Goal: Navigation & Orientation: Find specific page/section

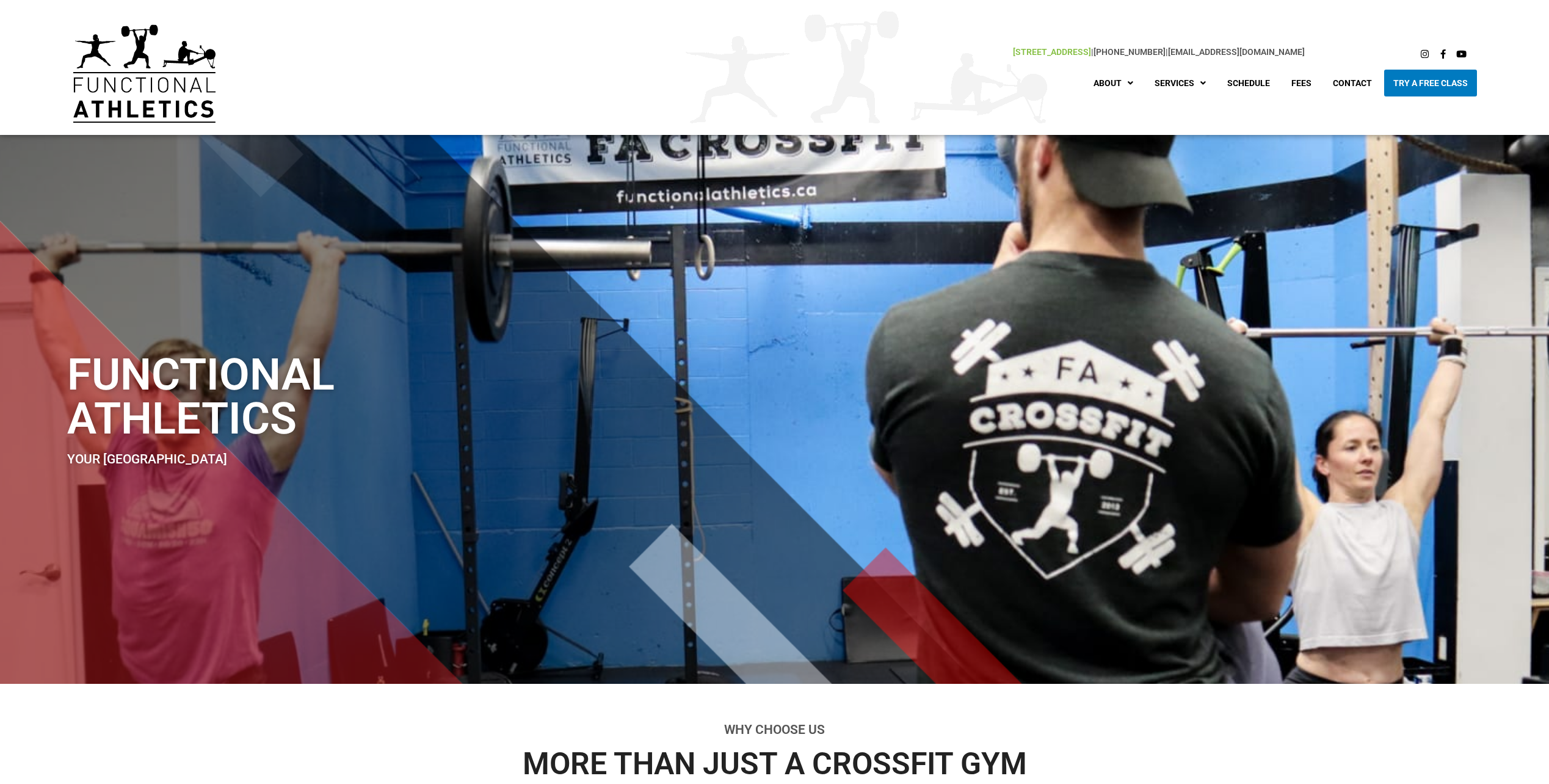
click at [1013, 50] on link "[STREET_ADDRESS]" at bounding box center [1052, 52] width 79 height 10
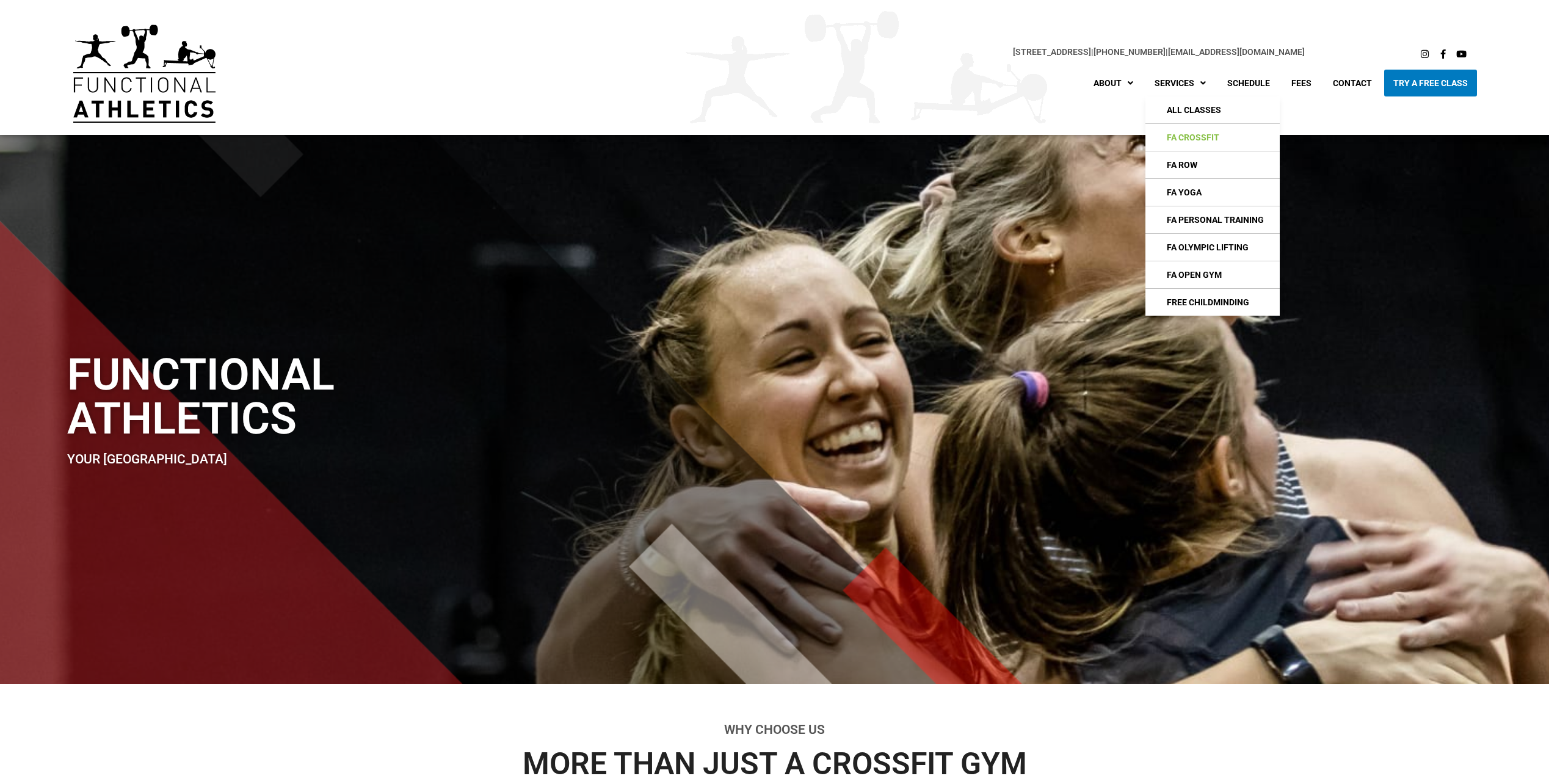
click at [1198, 134] on link "FA CrossFIt" at bounding box center [1213, 137] width 134 height 27
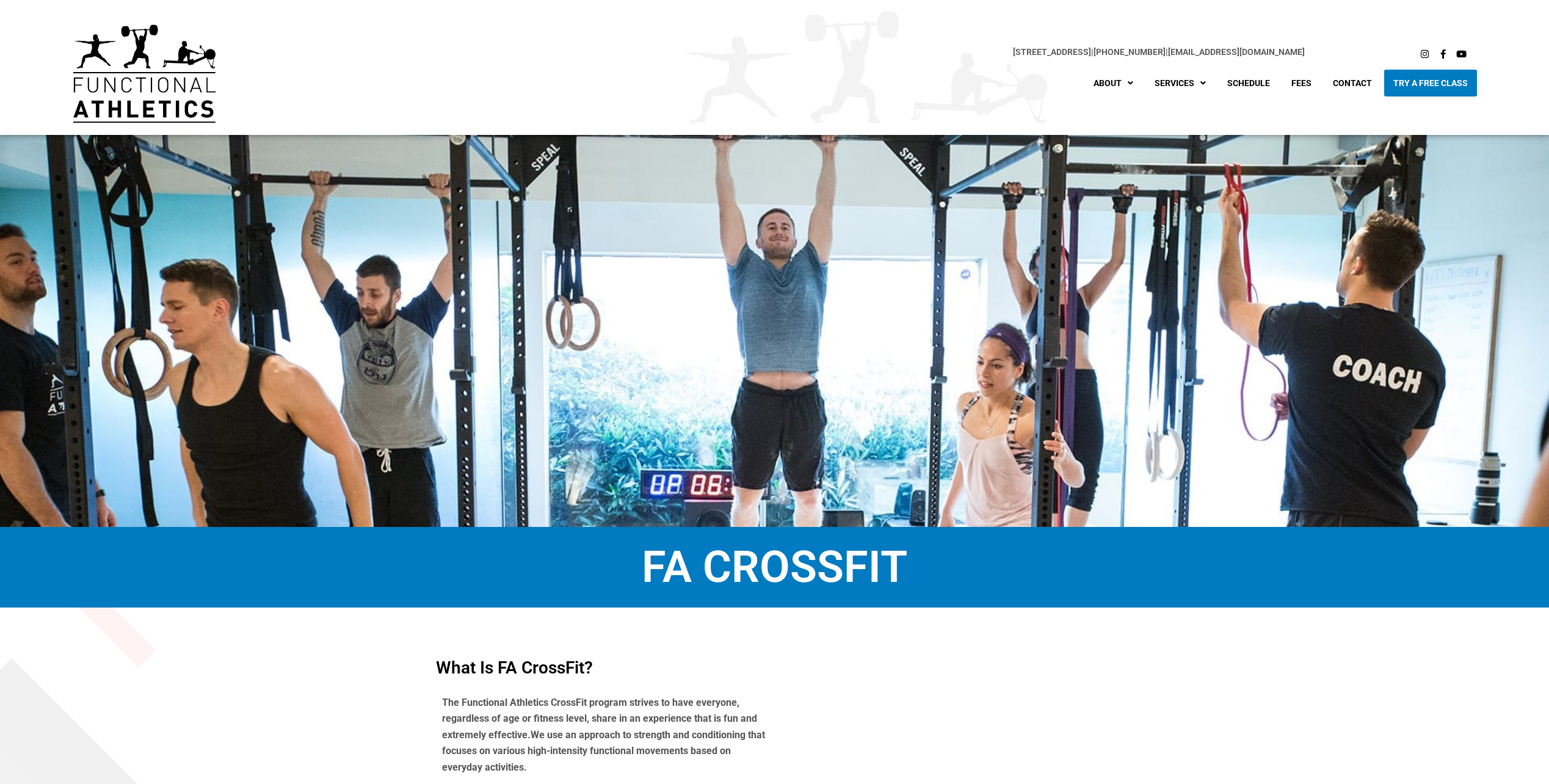
click at [1198, 134] on div "[STREET_ADDRESS] | [PHONE_NUMBER] | [EMAIL_ADDRESS][DOMAIN_NAME] Instagram Face…" at bounding box center [855, 68] width 1255 height 135
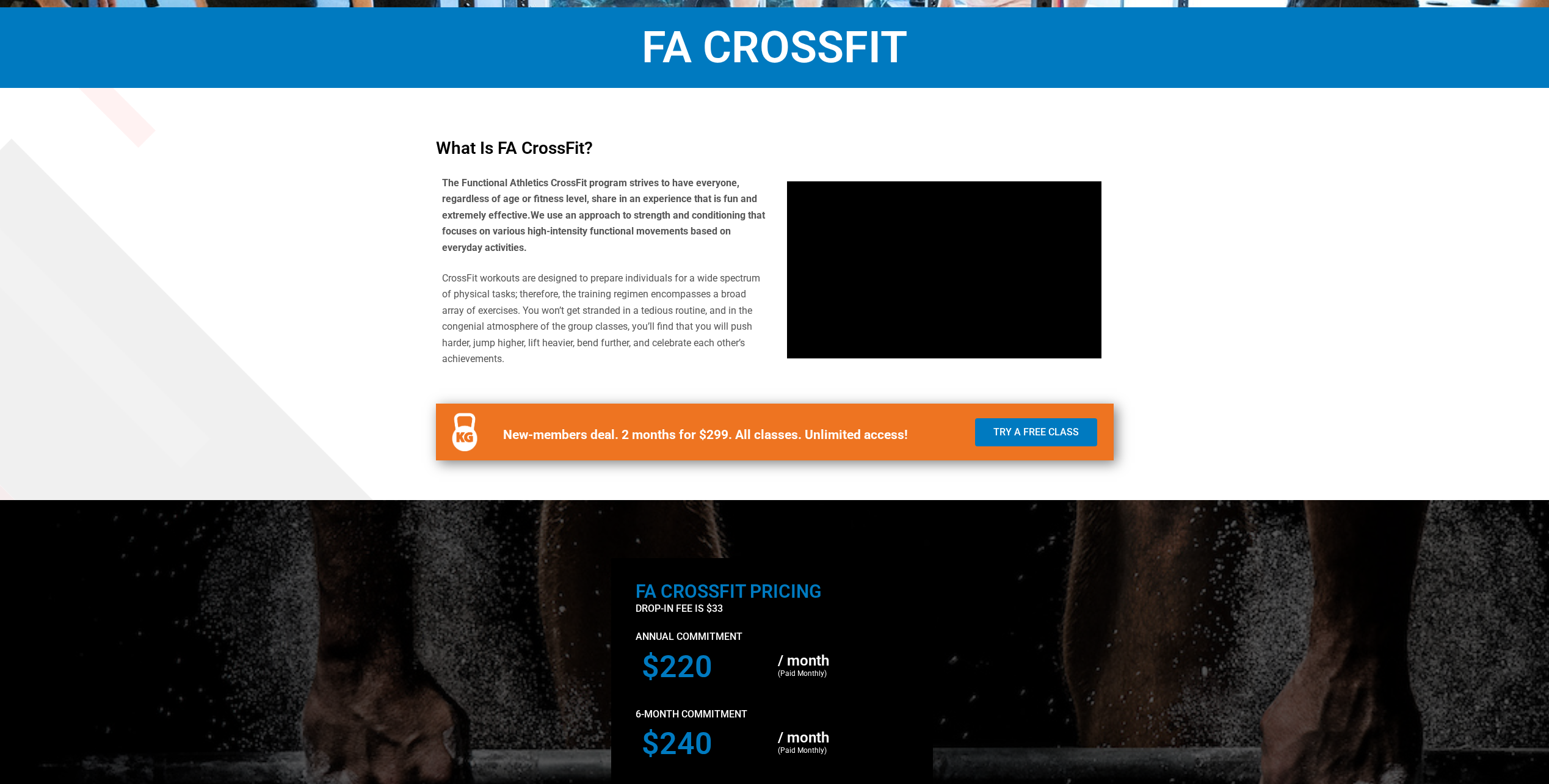
scroll to position [536, 0]
